Goal: Task Accomplishment & Management: Manage account settings

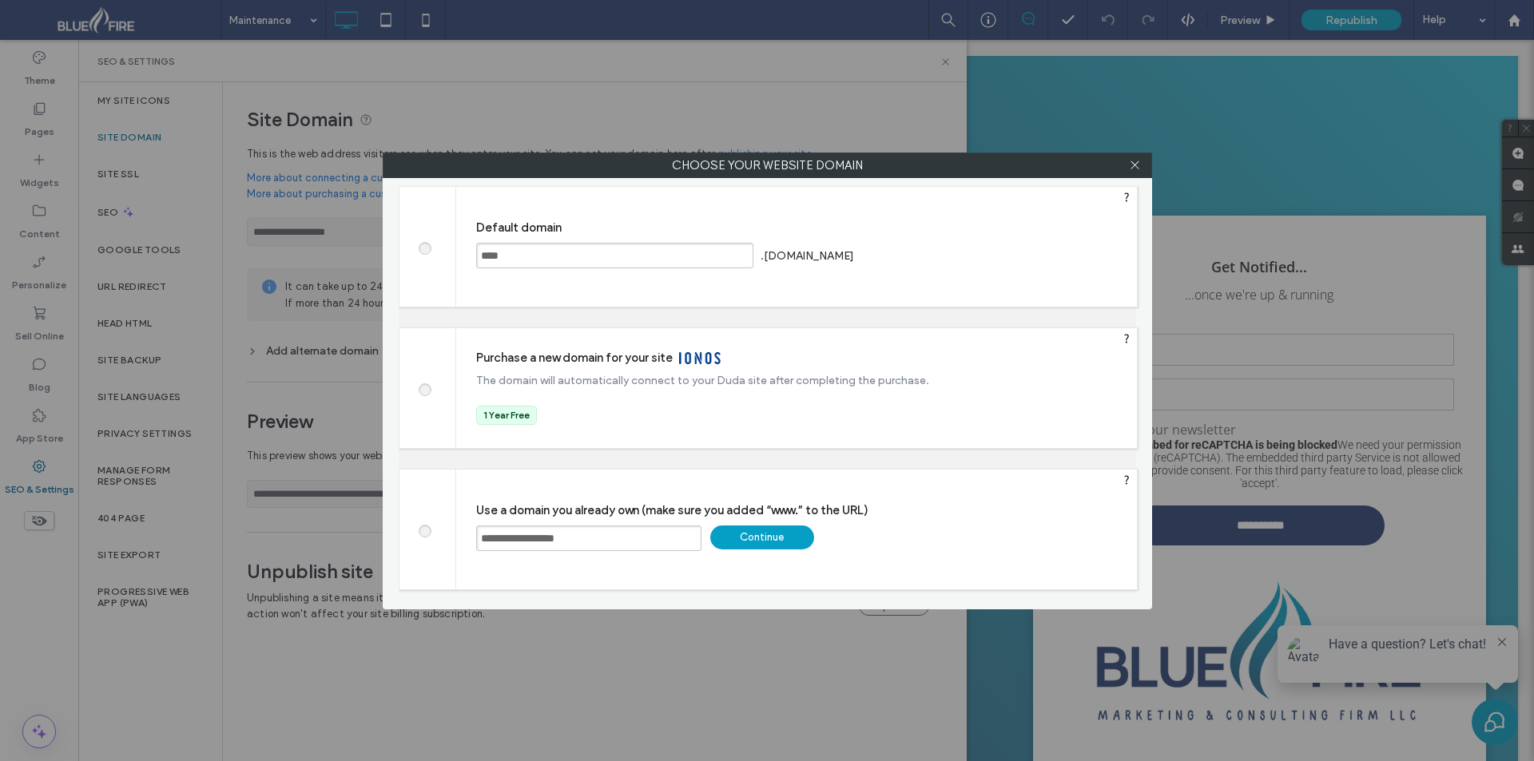
click at [626, 540] on input "**********" at bounding box center [588, 539] width 225 height 26
click at [478, 537] on input "**********" at bounding box center [588, 539] width 225 height 26
type input "**********"
click at [740, 530] on div "Continue" at bounding box center [762, 538] width 104 height 24
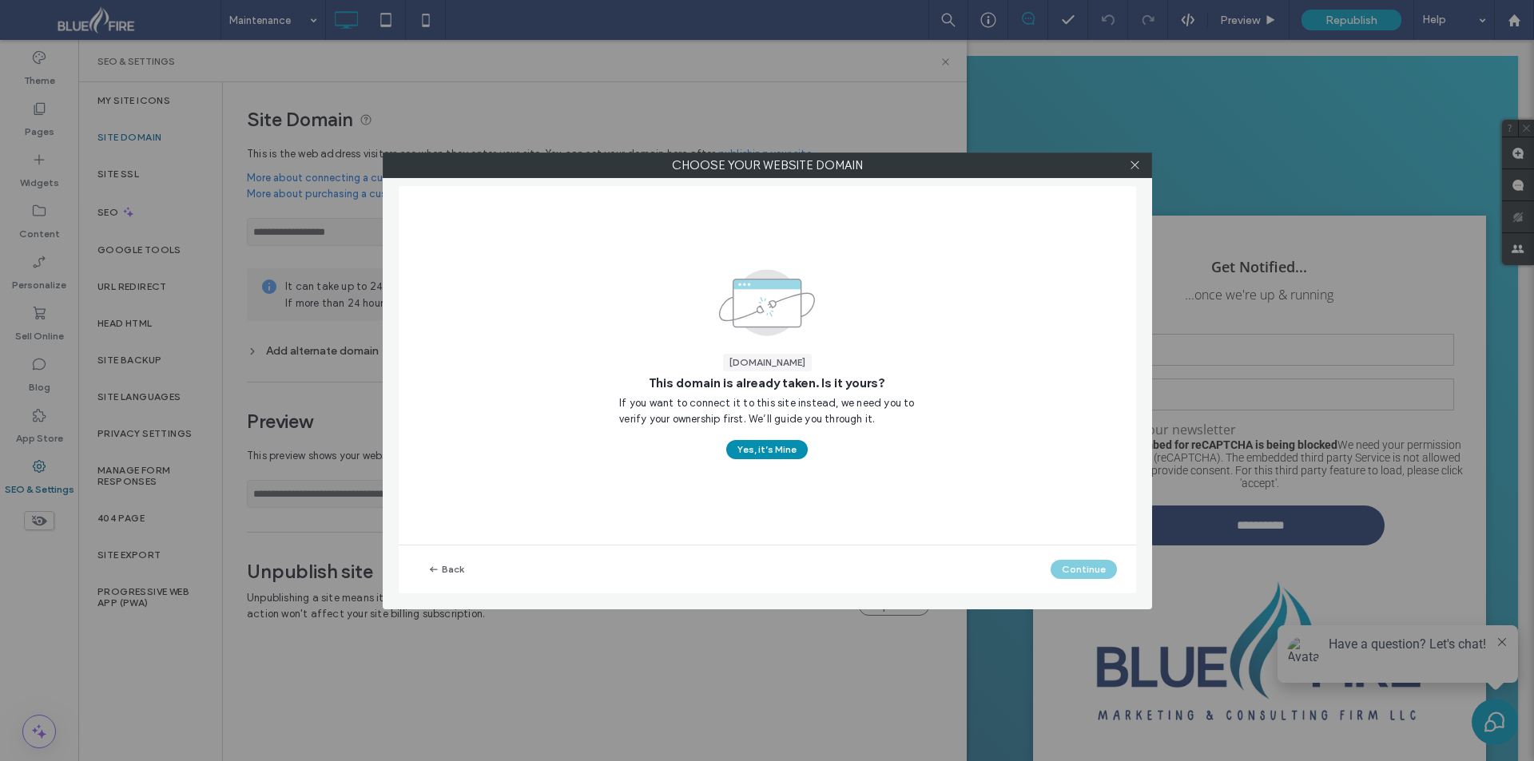
click at [747, 454] on button "Yes, it’s Mine" at bounding box center [766, 449] width 81 height 19
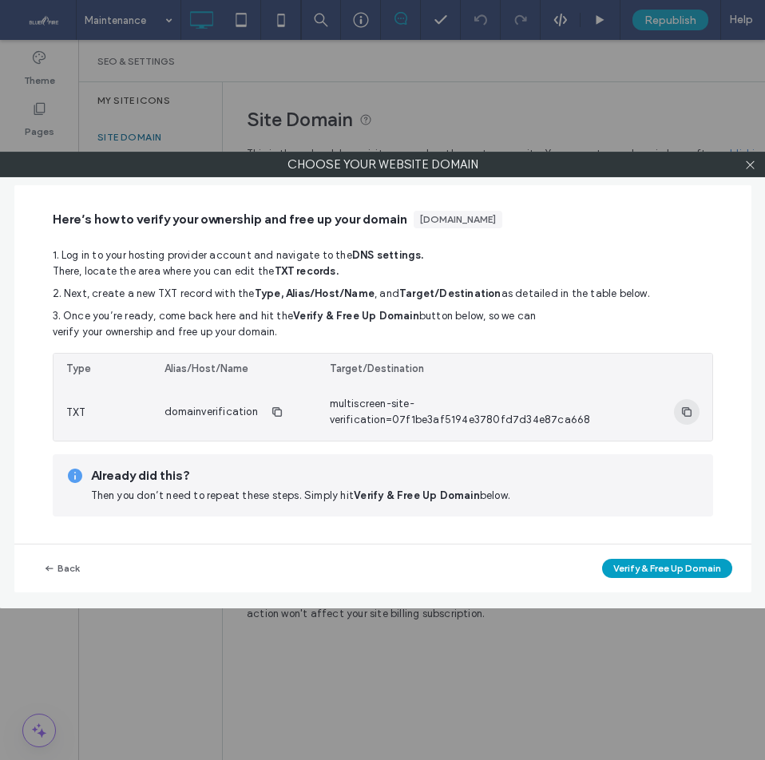
click at [681, 414] on use "button" at bounding box center [686, 412] width 10 height 10
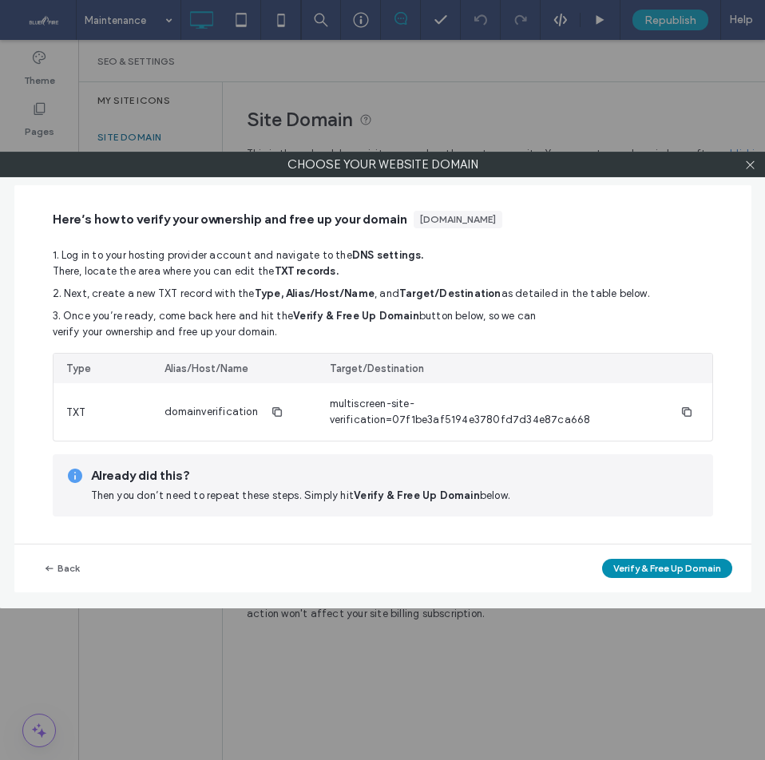
click at [662, 582] on div "Back Verify & Free Up Domain" at bounding box center [382, 569] width 737 height 48
click at [657, 566] on button "Verify & Free Up Domain" at bounding box center [667, 568] width 130 height 19
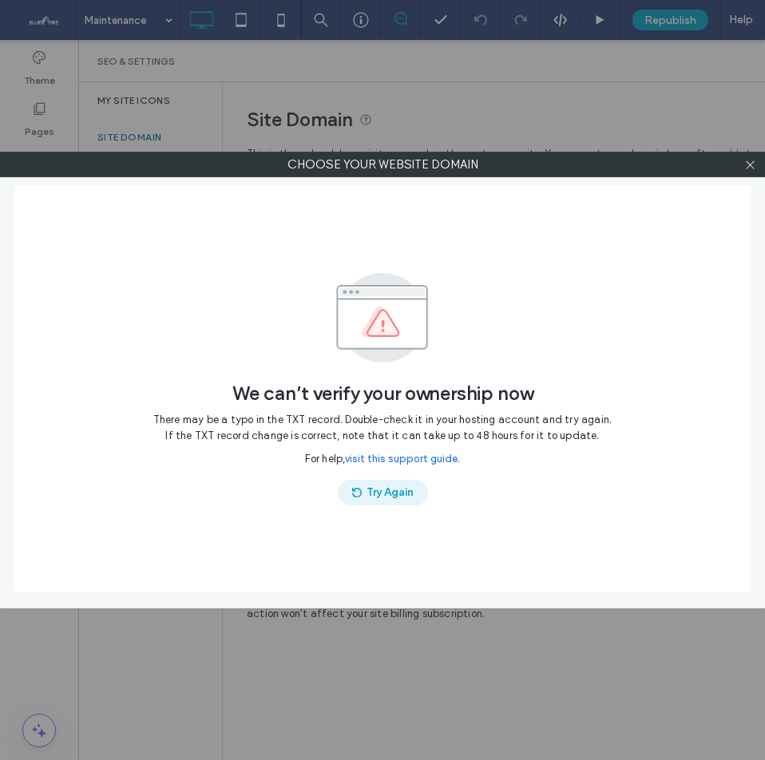
click at [396, 486] on button "Try Again" at bounding box center [383, 493] width 90 height 26
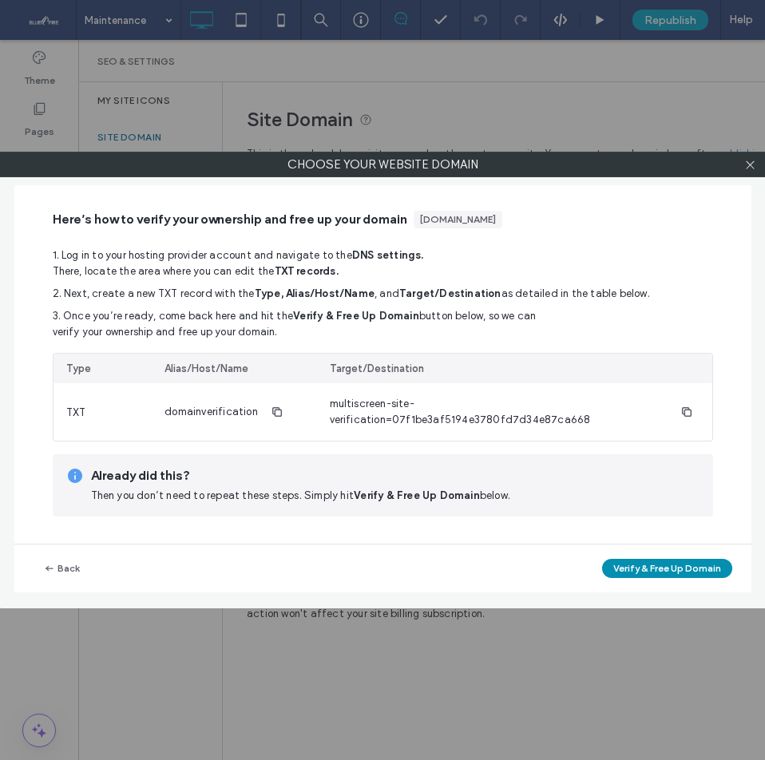
click at [630, 563] on button "Verify & Free Up Domain" at bounding box center [667, 568] width 130 height 19
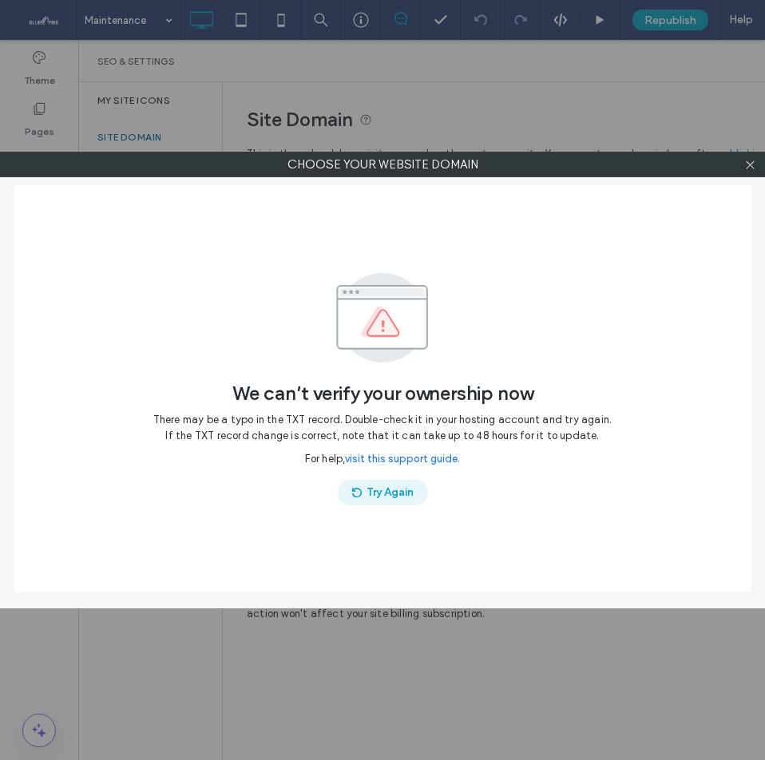
click at [400, 497] on button "Try Again" at bounding box center [383, 493] width 90 height 26
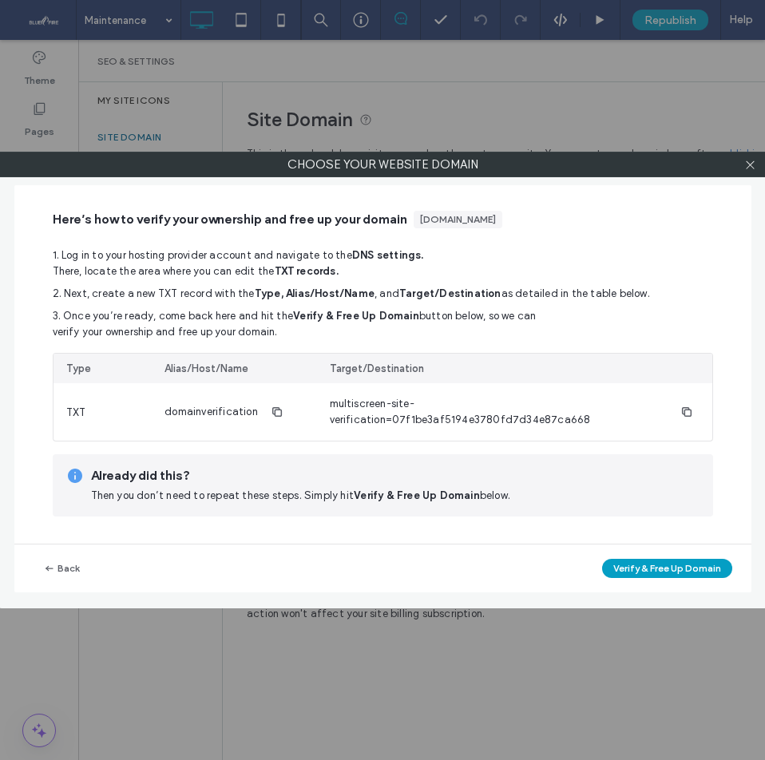
click at [663, 578] on div "Back Verify & Free Up Domain" at bounding box center [382, 569] width 737 height 48
click at [657, 563] on button "Verify & Free Up Domain" at bounding box center [667, 568] width 130 height 19
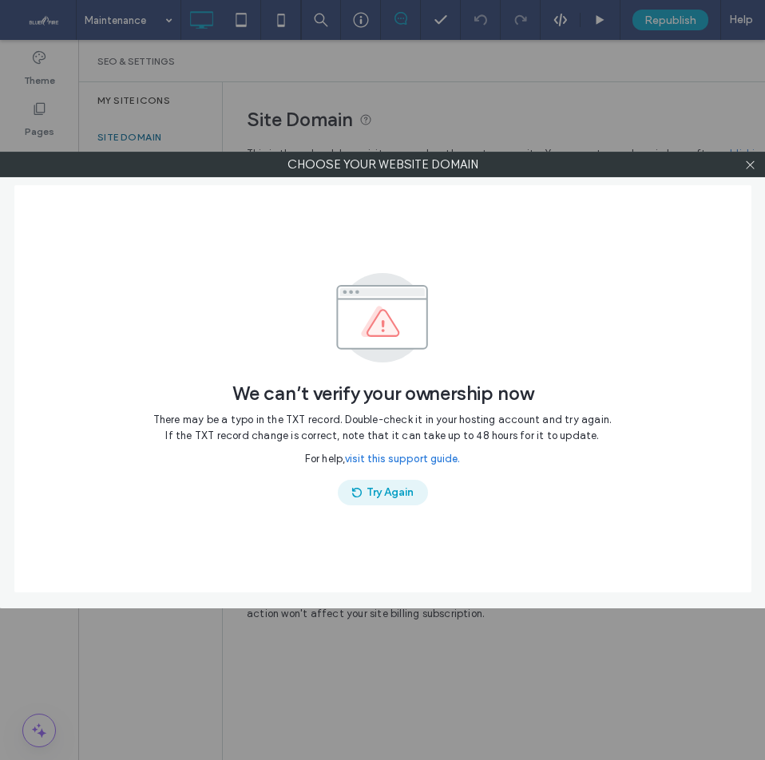
click at [408, 487] on button "Try Again" at bounding box center [383, 493] width 90 height 26
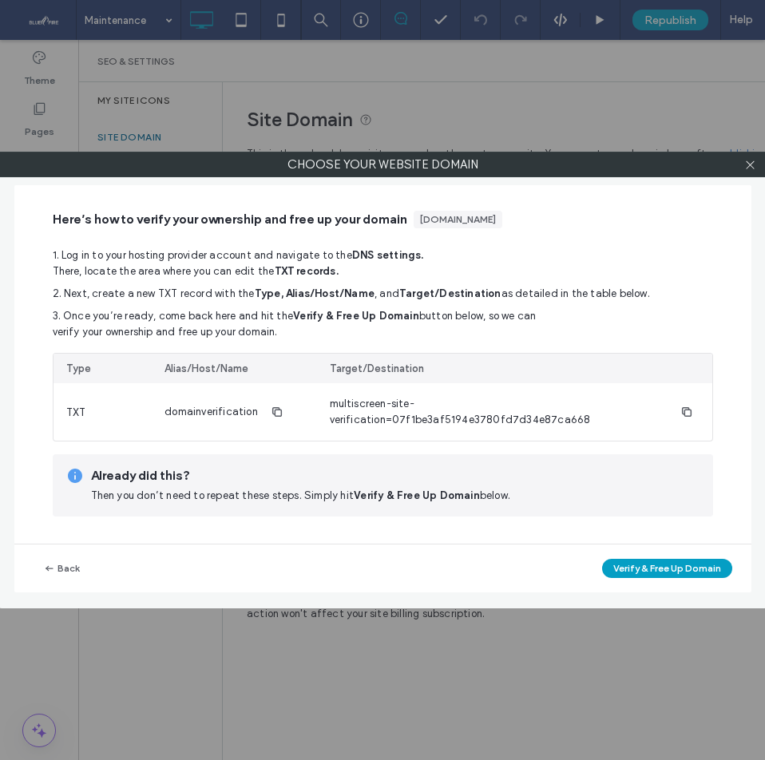
click at [738, 23] on div "Choose your website domain Here’s how to verify your ownership and free up your…" at bounding box center [382, 380] width 765 height 760
click at [680, 566] on button "Verify & Free Up Domain" at bounding box center [667, 568] width 130 height 19
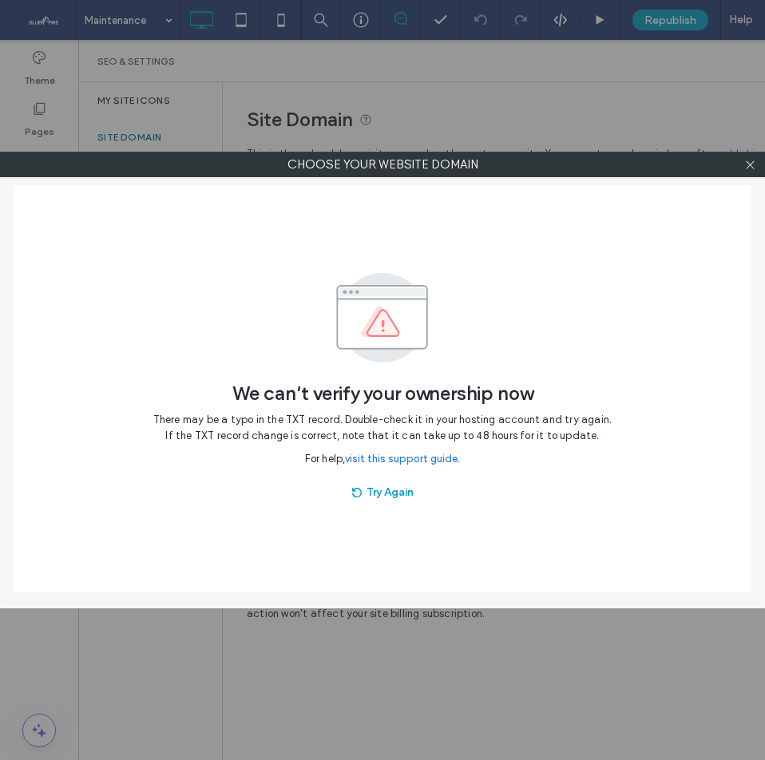
click at [683, 107] on div "Choose your website domain We can’t verify your ownership now There may be a ty…" at bounding box center [382, 380] width 765 height 760
click at [748, 157] on span at bounding box center [750, 165] width 12 height 24
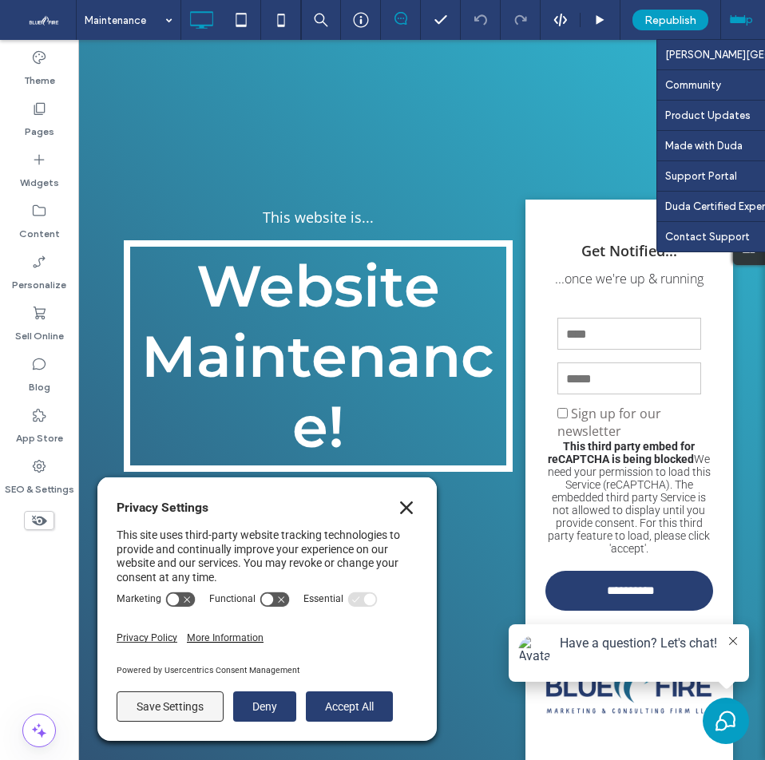
click at [752, 19] on div "Help" at bounding box center [761, 20] width 80 height 40
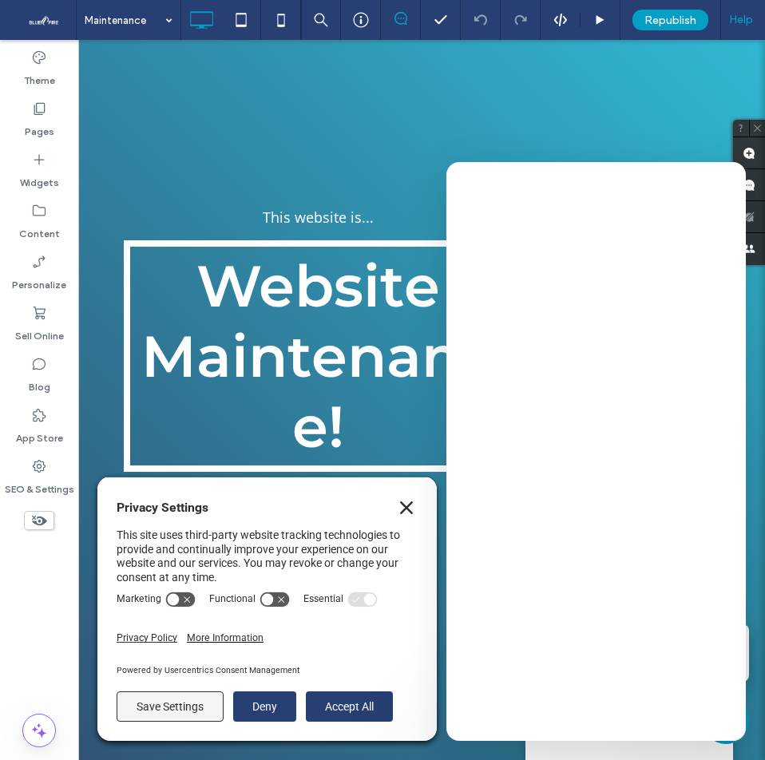
click at [406, 507] on icon "Close" at bounding box center [406, 508] width 13 height 13
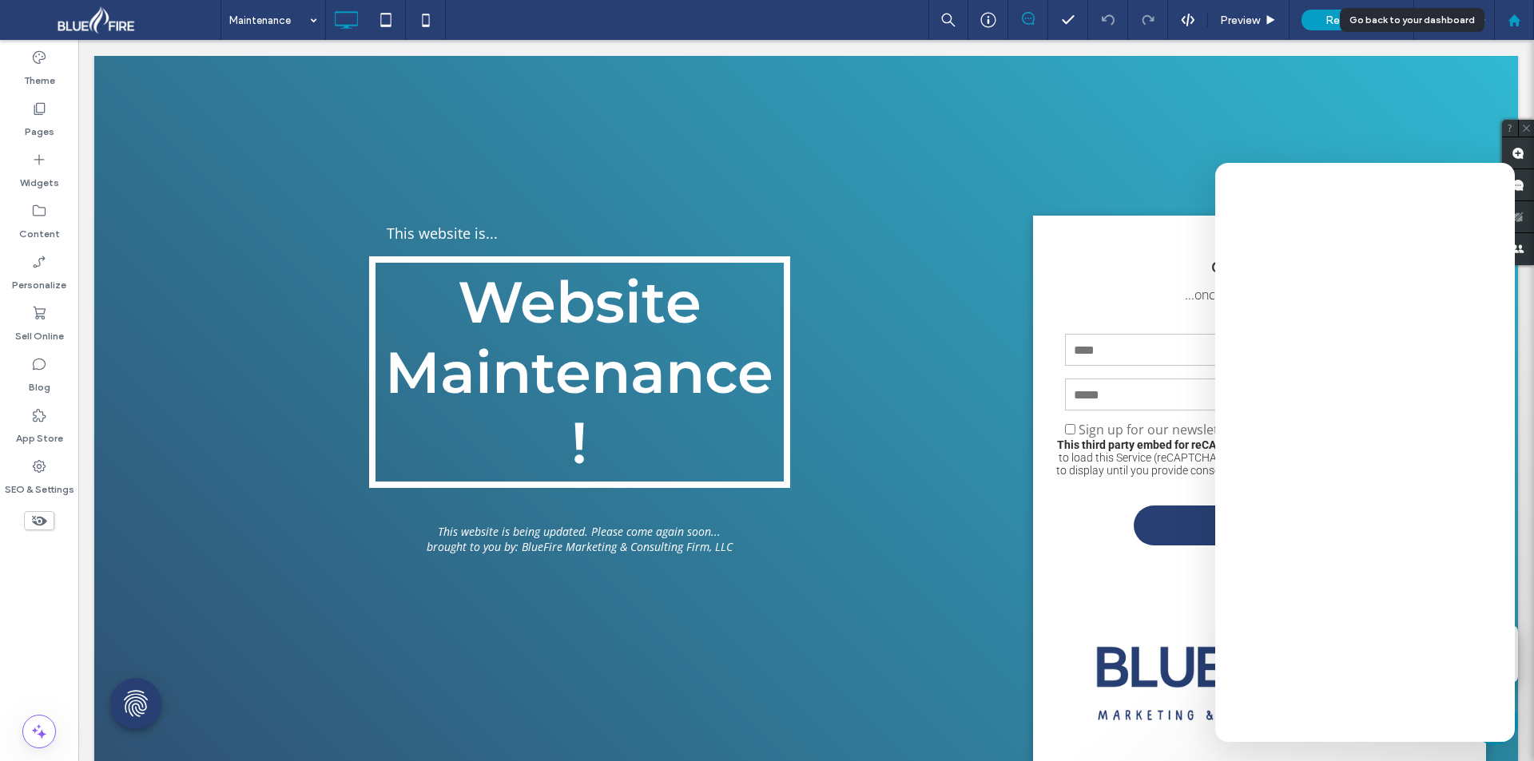
click at [1517, 14] on icon at bounding box center [1514, 21] width 14 height 14
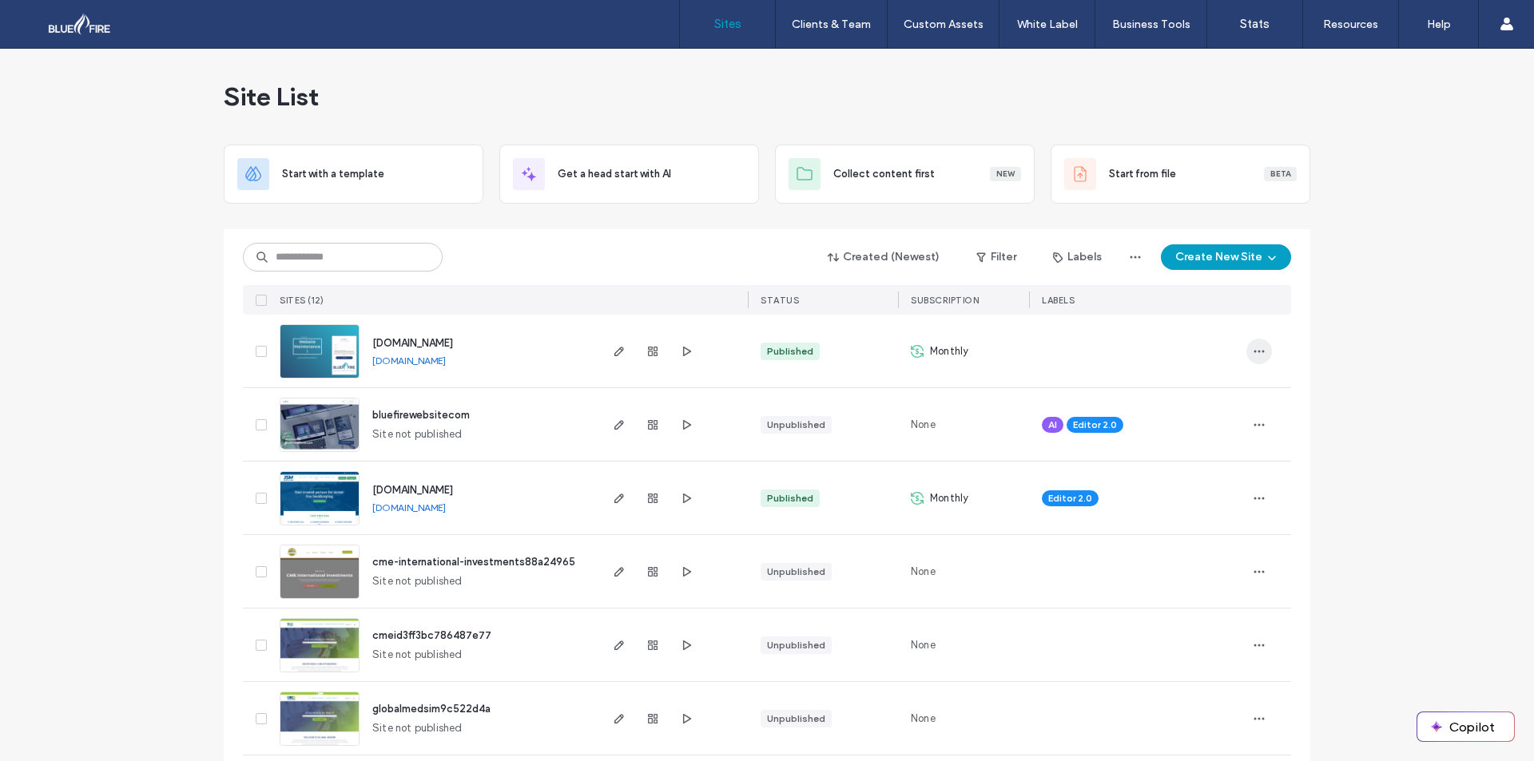
click at [1252, 354] on icon "button" at bounding box center [1258, 351] width 13 height 13
click at [1207, 542] on span "Site Dashboard" at bounding box center [1191, 545] width 77 height 16
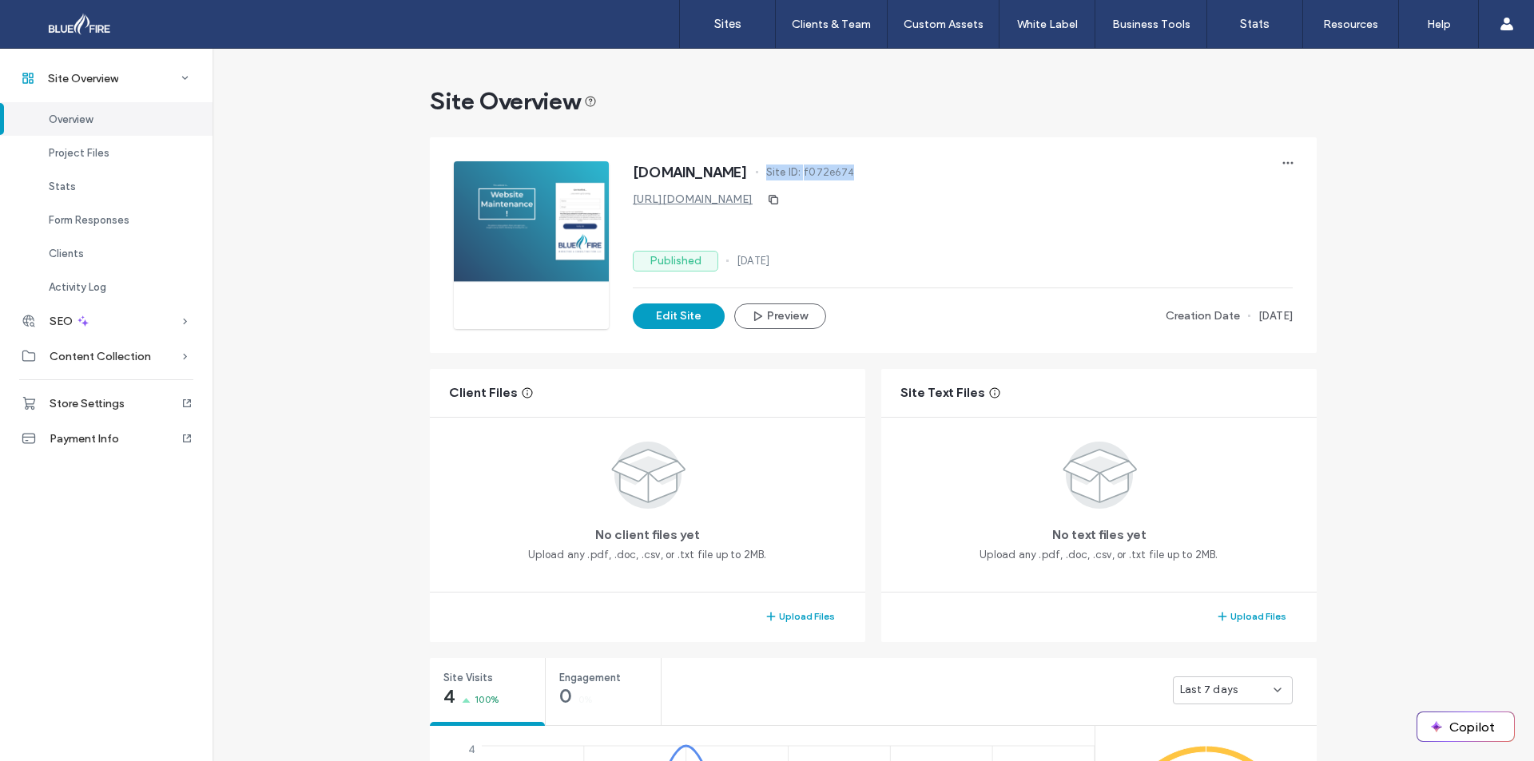
drag, startPoint x: 859, startPoint y: 173, endPoint x: 775, endPoint y: 170, distance: 83.9
click at [775, 170] on div "bluefirewebsite.co Site ID: f072e674" at bounding box center [963, 174] width 660 height 26
copy div "Site ID: f072e674"
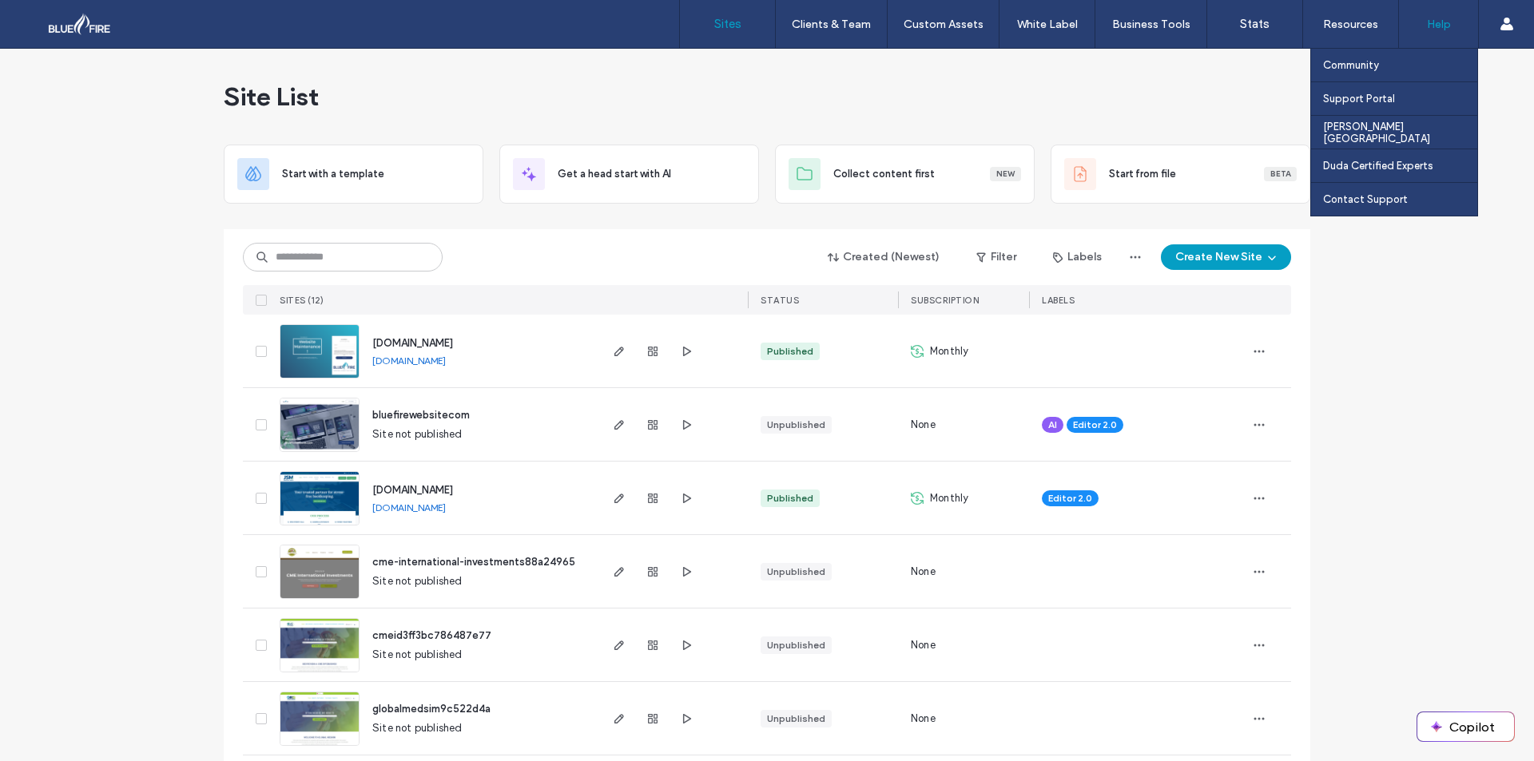
click at [1444, 22] on label "Help" at bounding box center [1439, 25] width 24 height 14
click at [1380, 193] on div "Contact Support" at bounding box center [1400, 199] width 154 height 33
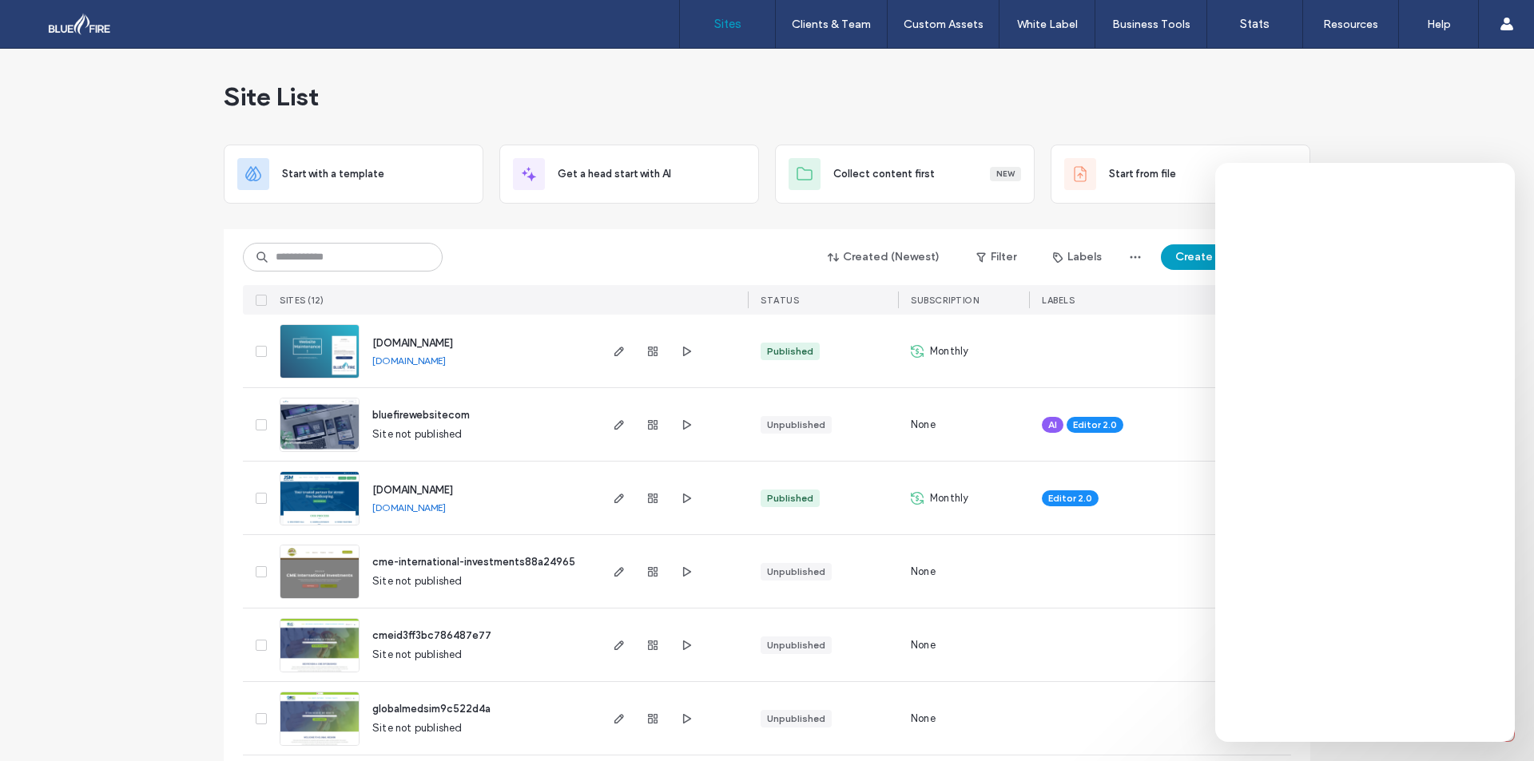
click at [572, 321] on div "bluefirewebsite.co bluefirewebsite.co" at bounding box center [477, 351] width 237 height 73
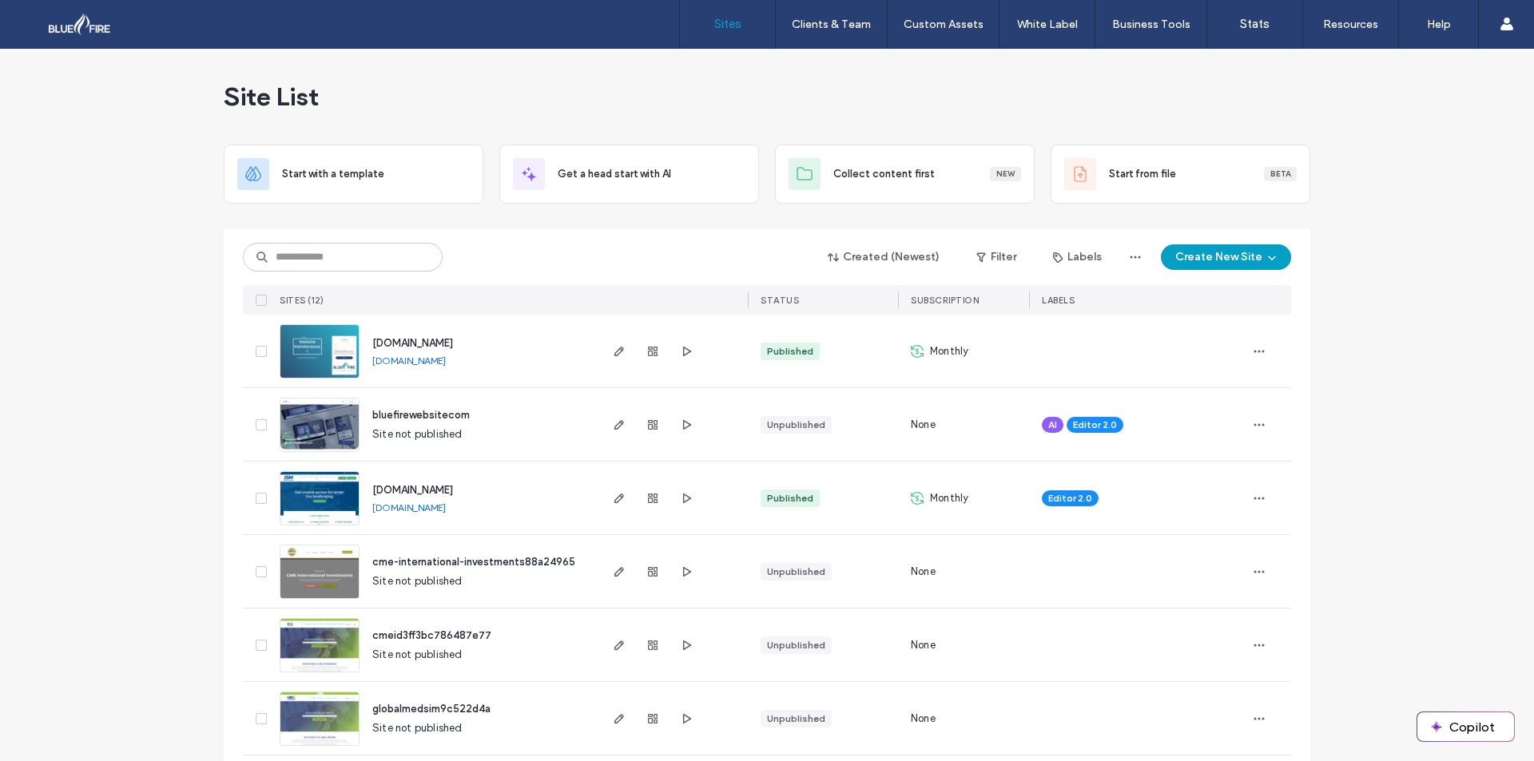
click at [305, 359] on img at bounding box center [319, 379] width 78 height 109
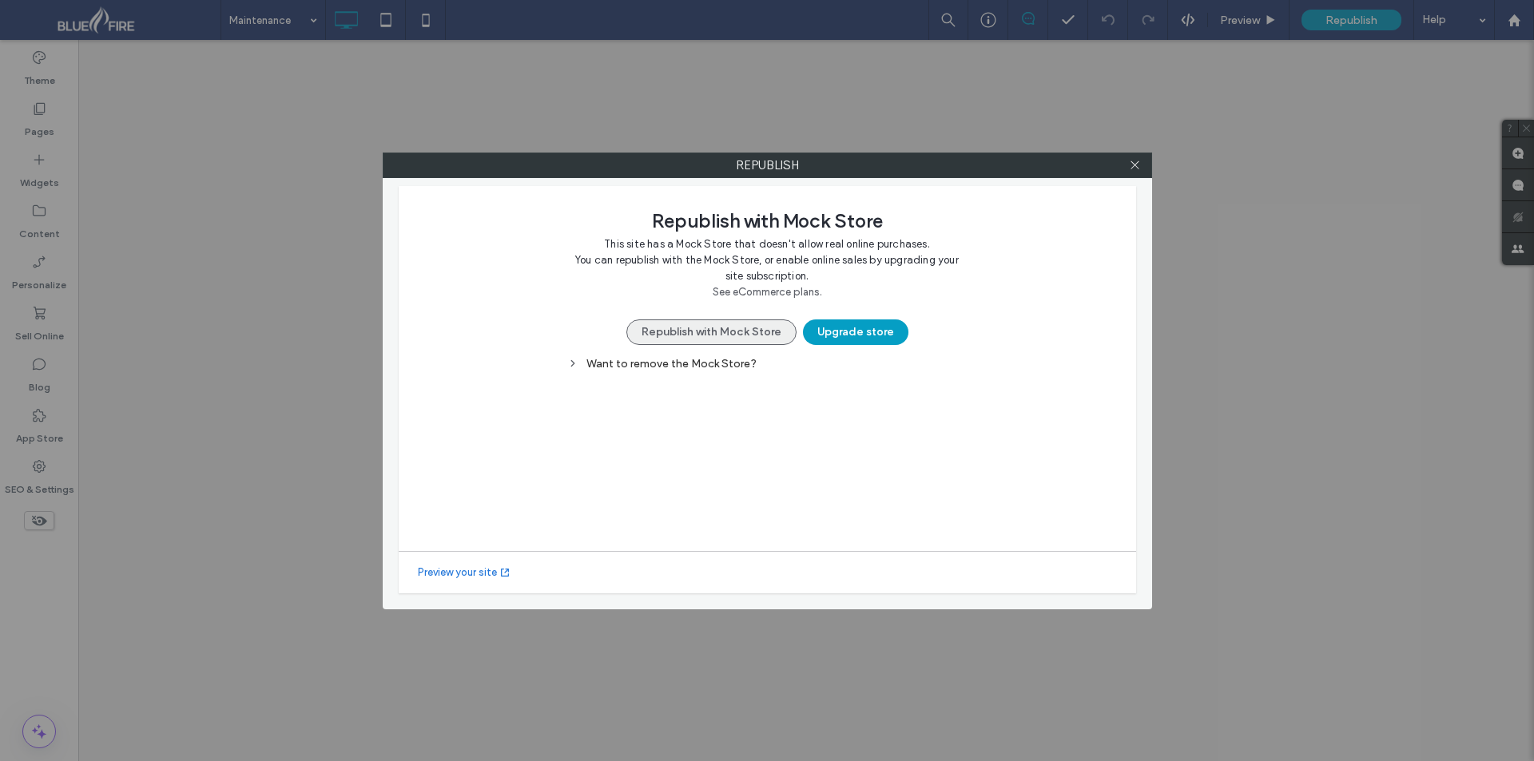
click at [740, 331] on button "Republish with Mock Store" at bounding box center [711, 333] width 170 height 26
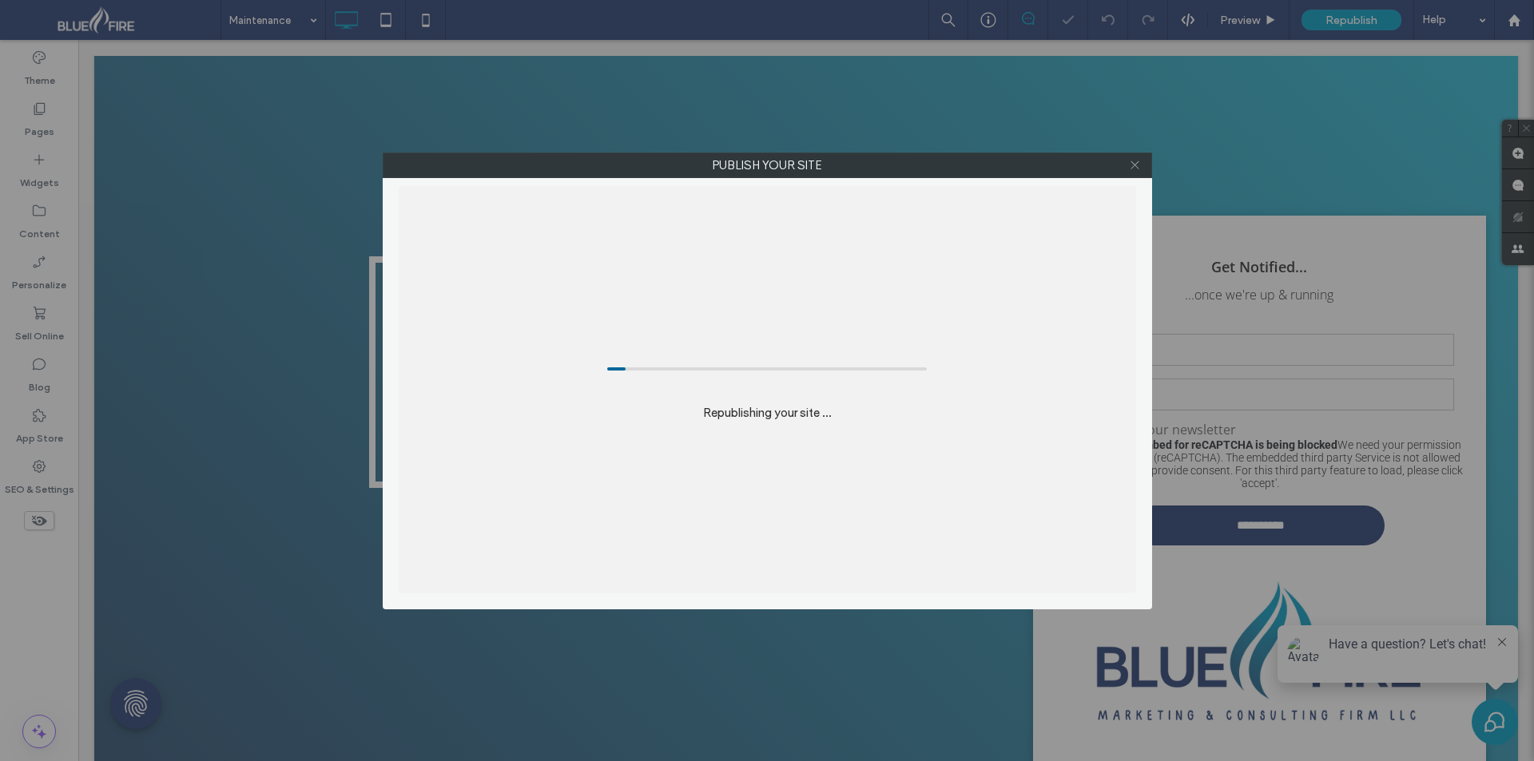
click at [1135, 170] on icon at bounding box center [1135, 165] width 12 height 12
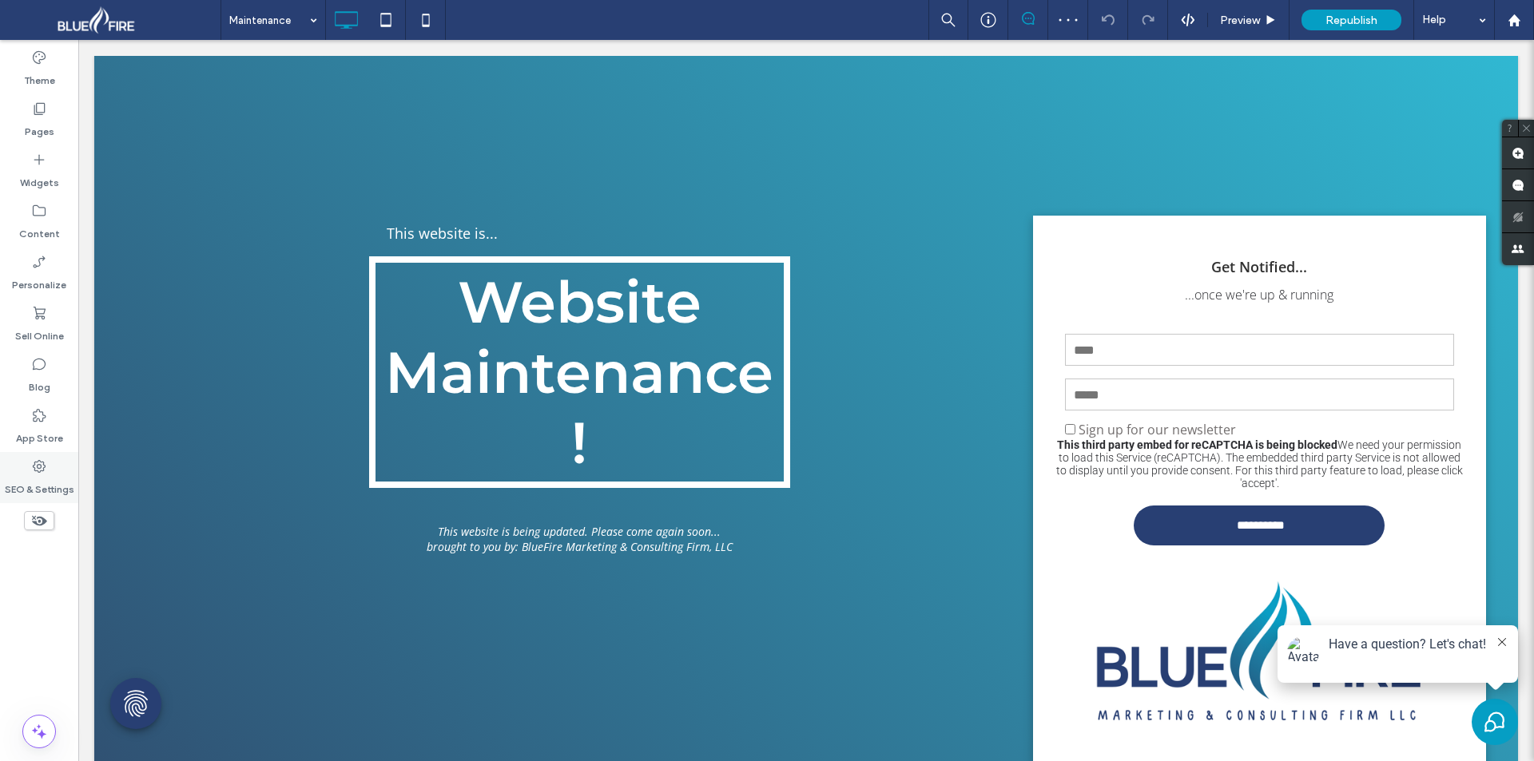
click at [35, 470] on icon at bounding box center [39, 467] width 16 height 16
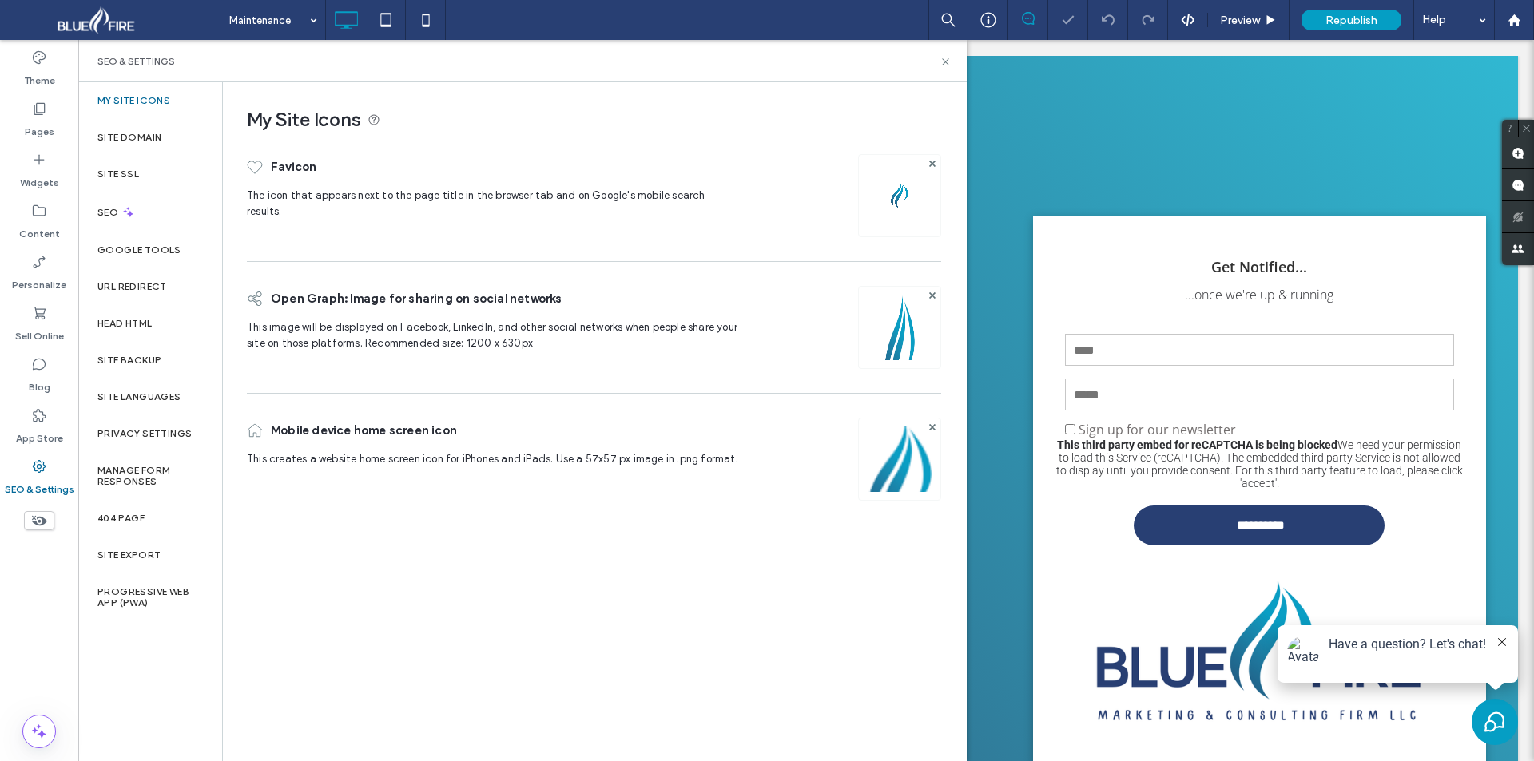
click at [153, 143] on div at bounding box center [767, 380] width 1534 height 761
click at [116, 128] on div "Site Domain" at bounding box center [150, 137] width 144 height 37
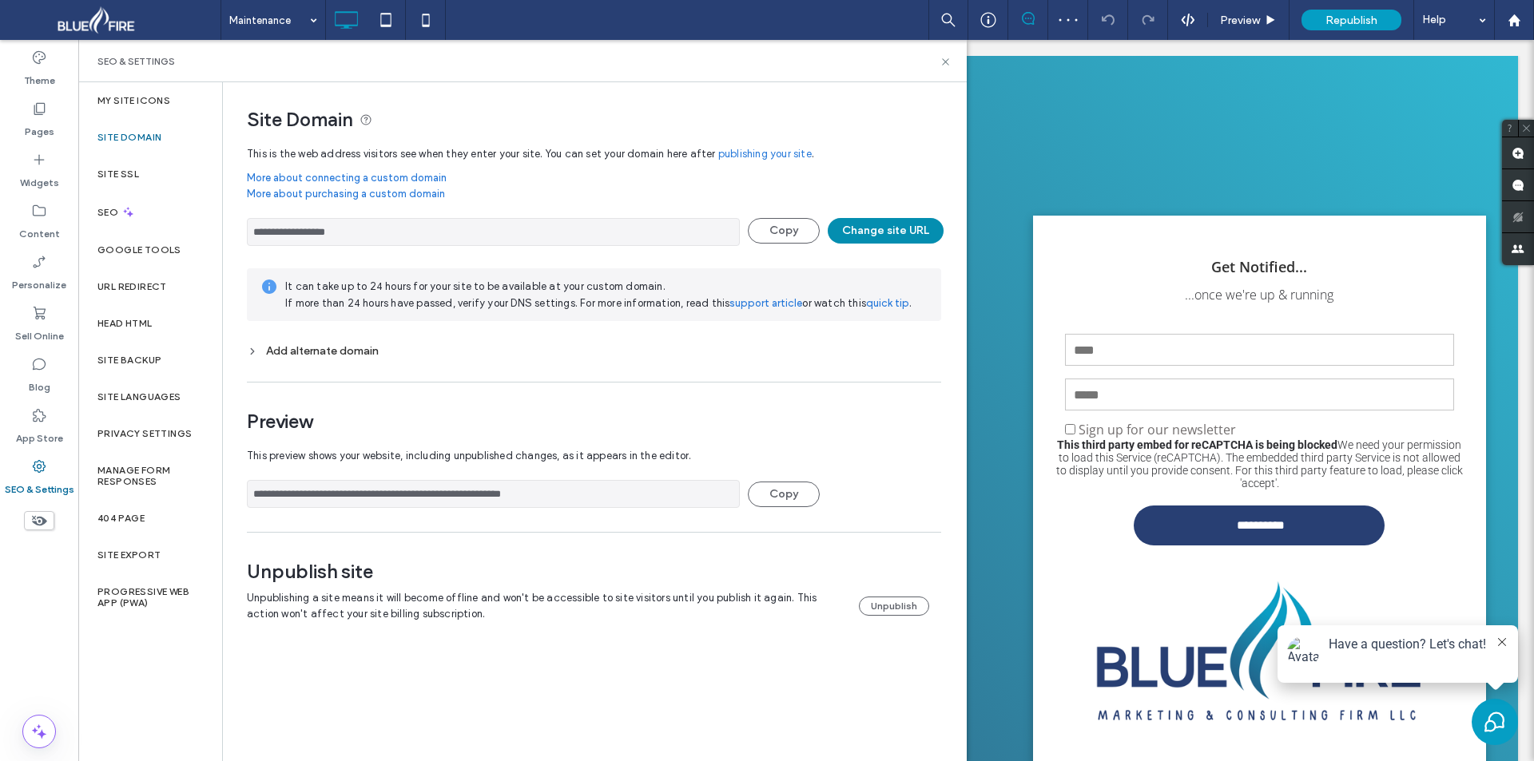
click at [875, 231] on button "Change site URL" at bounding box center [886, 231] width 116 height 26
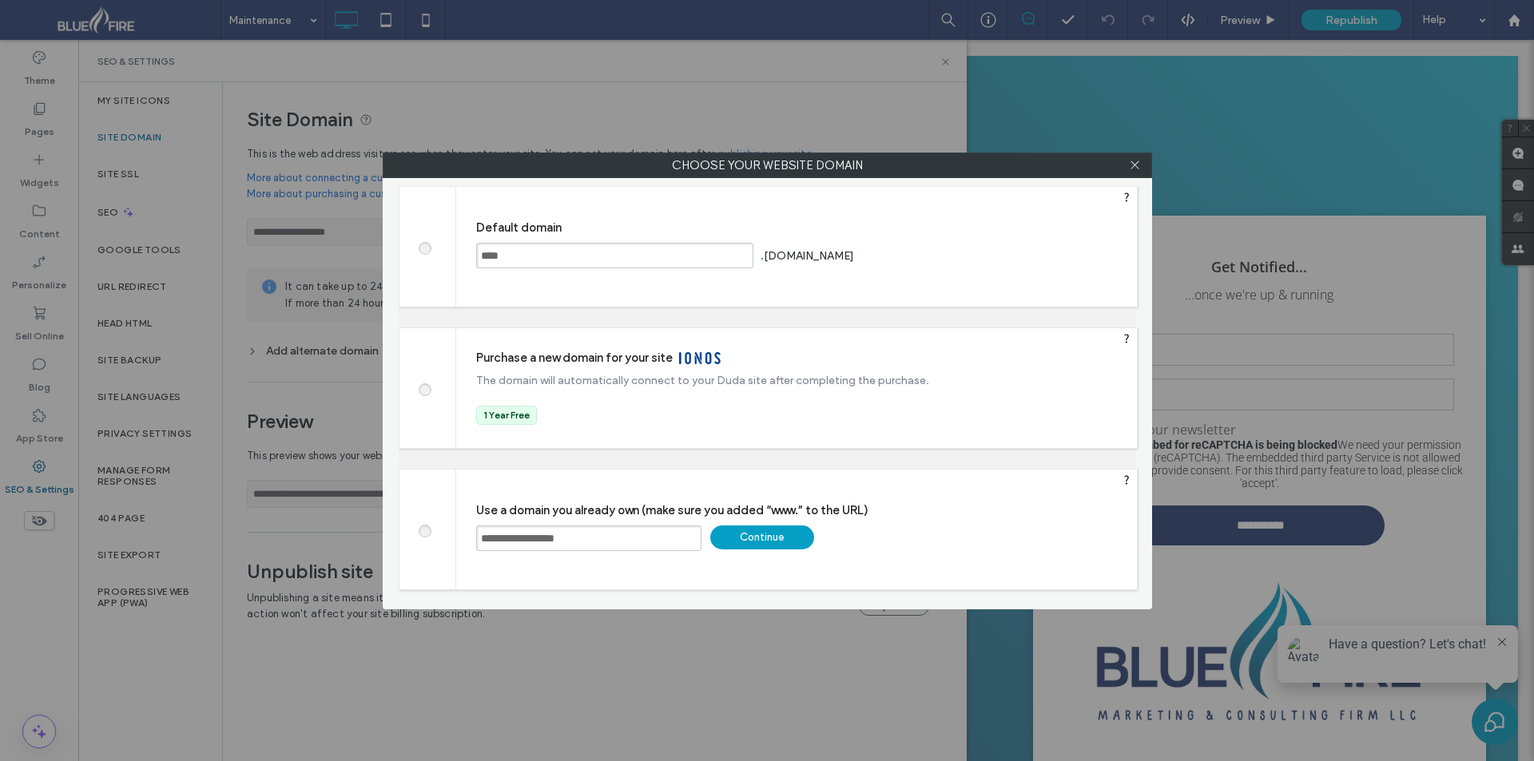
click at [482, 534] on input "**********" at bounding box center [588, 539] width 225 height 26
click at [626, 536] on input "**********" at bounding box center [588, 539] width 225 height 26
type input "**********"
click at [747, 533] on div "Continue" at bounding box center [762, 538] width 104 height 24
type input "**********"
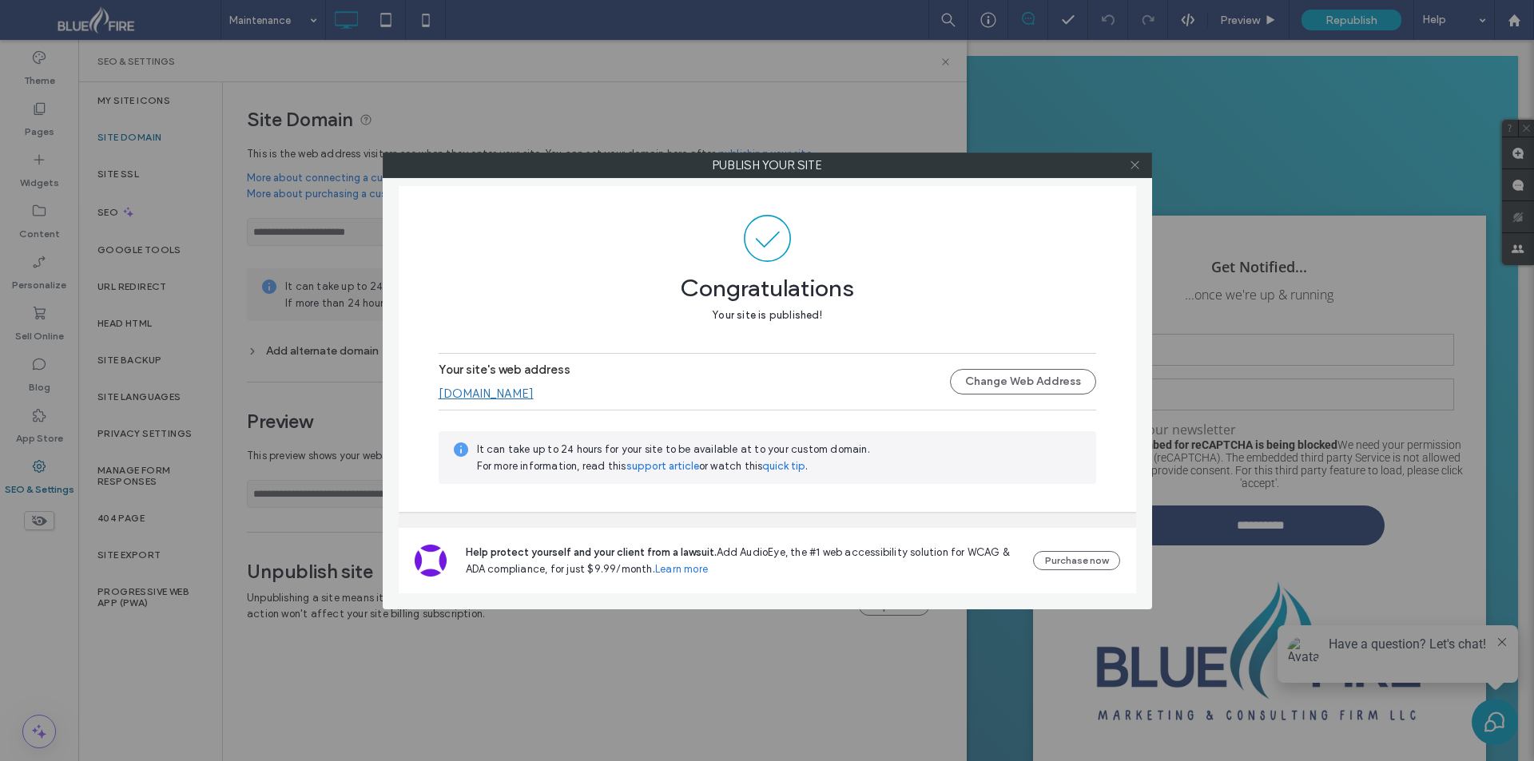
drag, startPoint x: 1130, startPoint y: 165, endPoint x: 1172, endPoint y: 150, distance: 44.0
click at [1131, 165] on icon at bounding box center [1135, 165] width 12 height 12
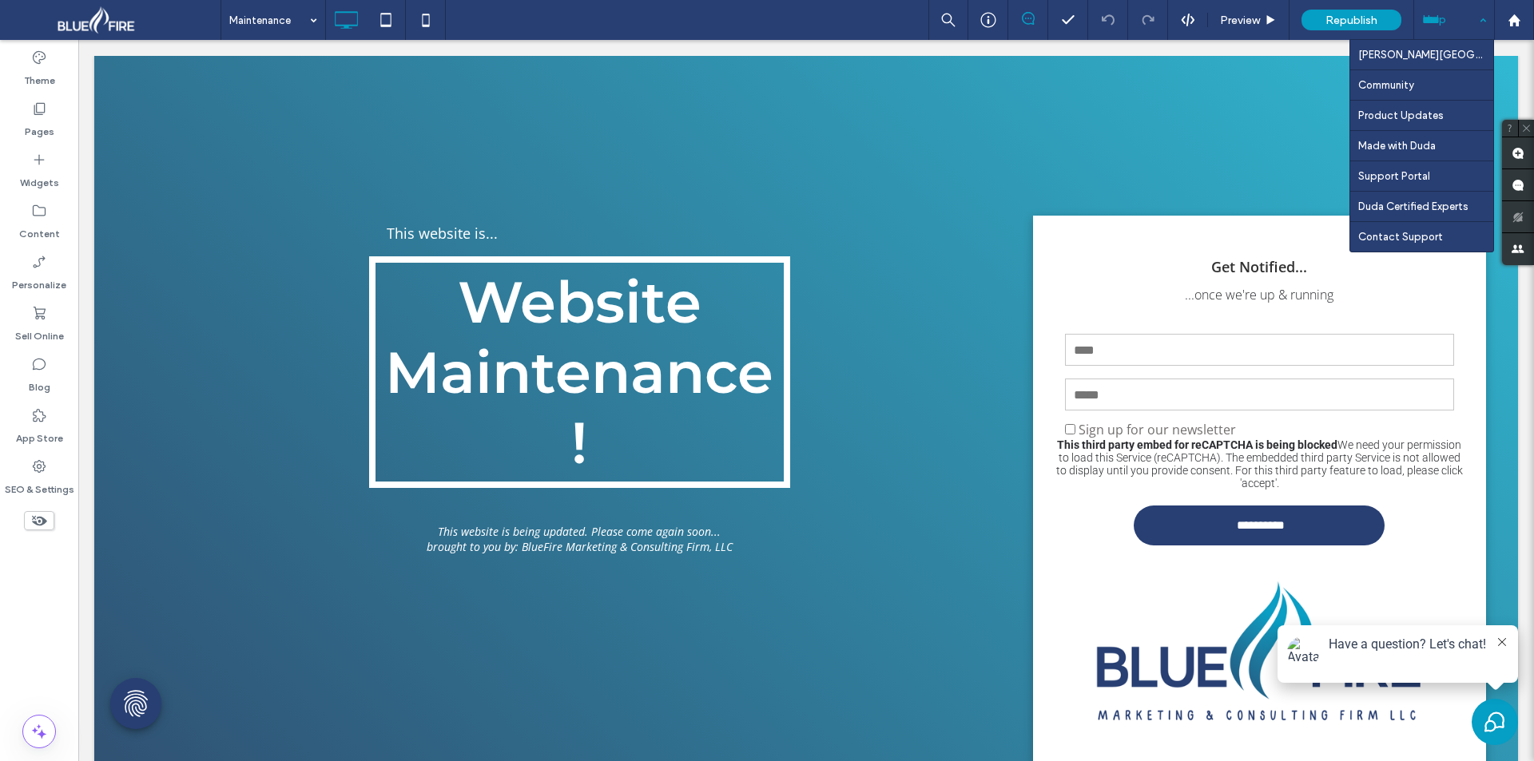
click at [1440, 30] on div "Help" at bounding box center [1454, 20] width 80 height 40
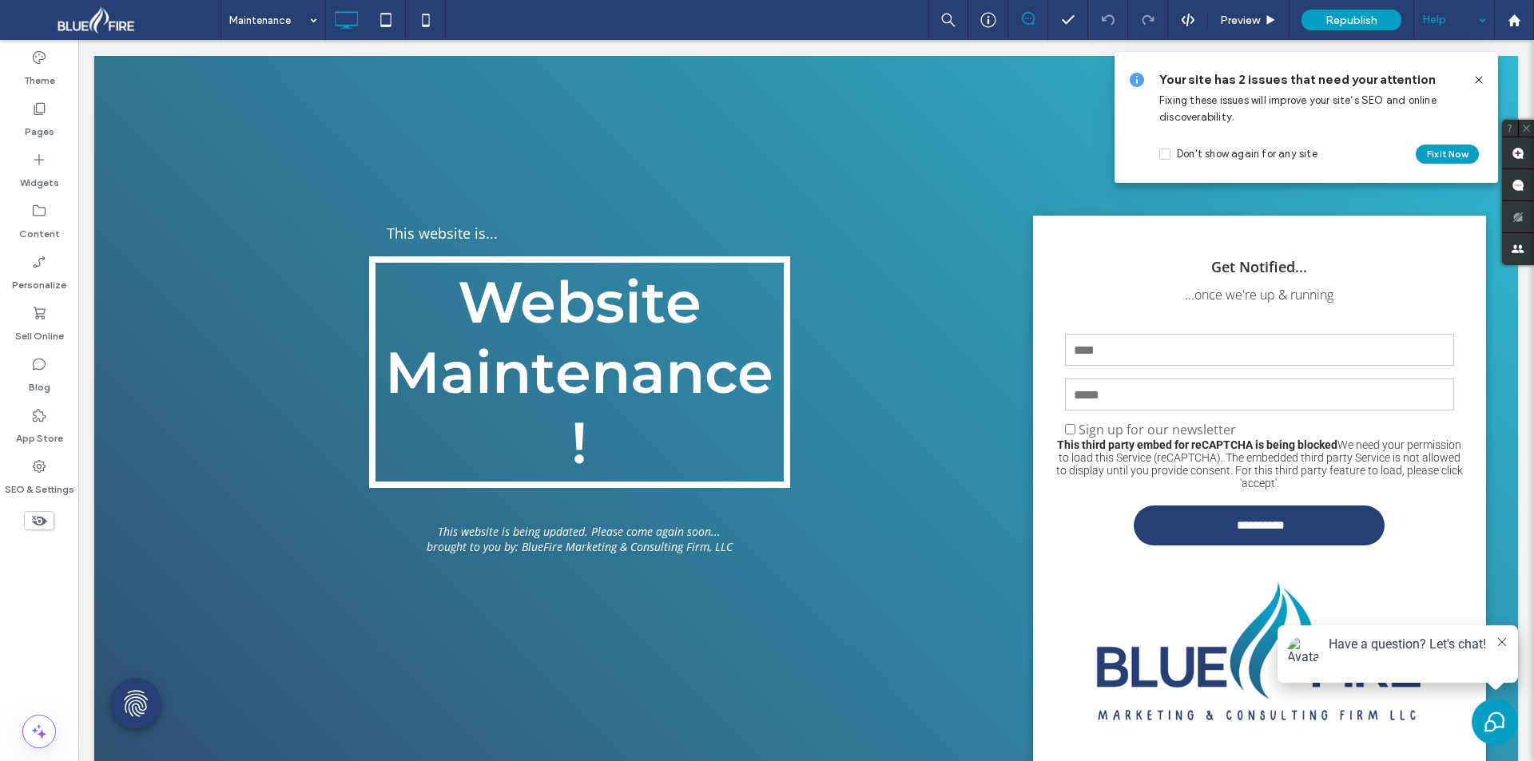
click at [1482, 85] on icon at bounding box center [1478, 79] width 13 height 13
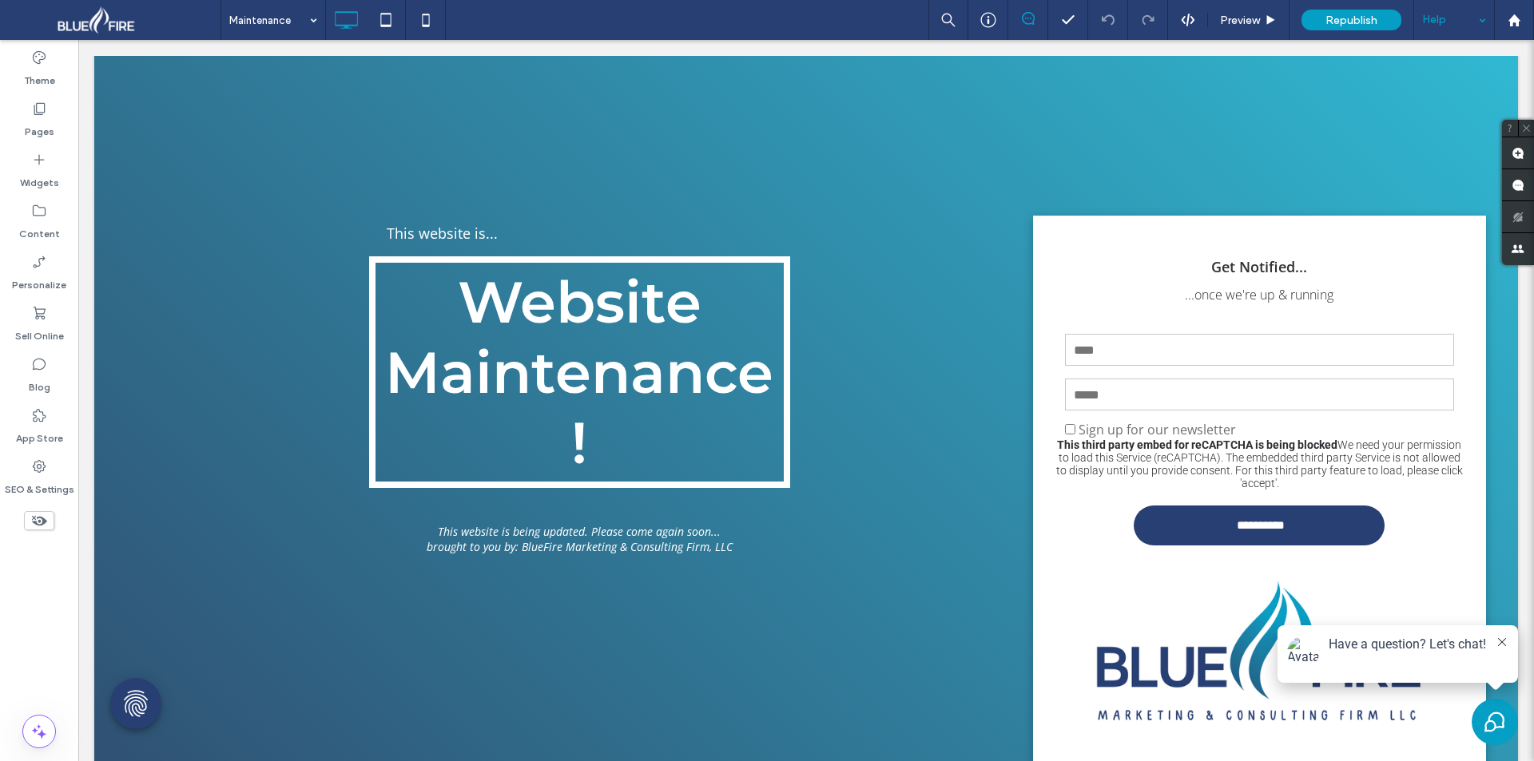
click at [85, 22] on span at bounding box center [116, 20] width 208 height 32
